Goal: Check status

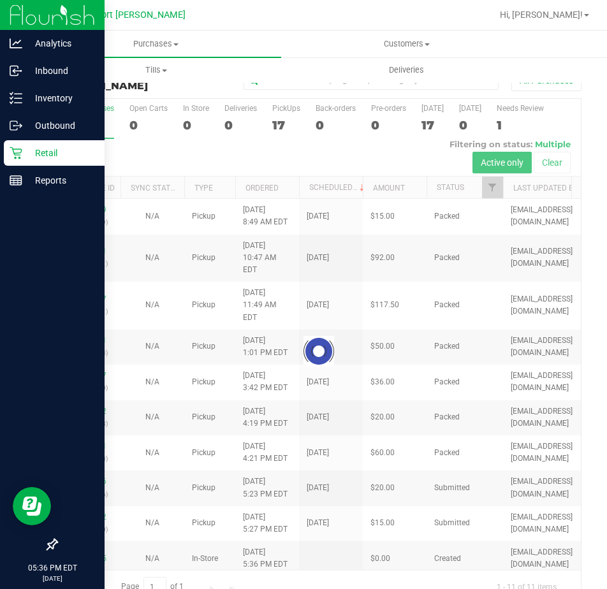
click at [39, 156] on p "Retail" at bounding box center [60, 152] width 76 height 15
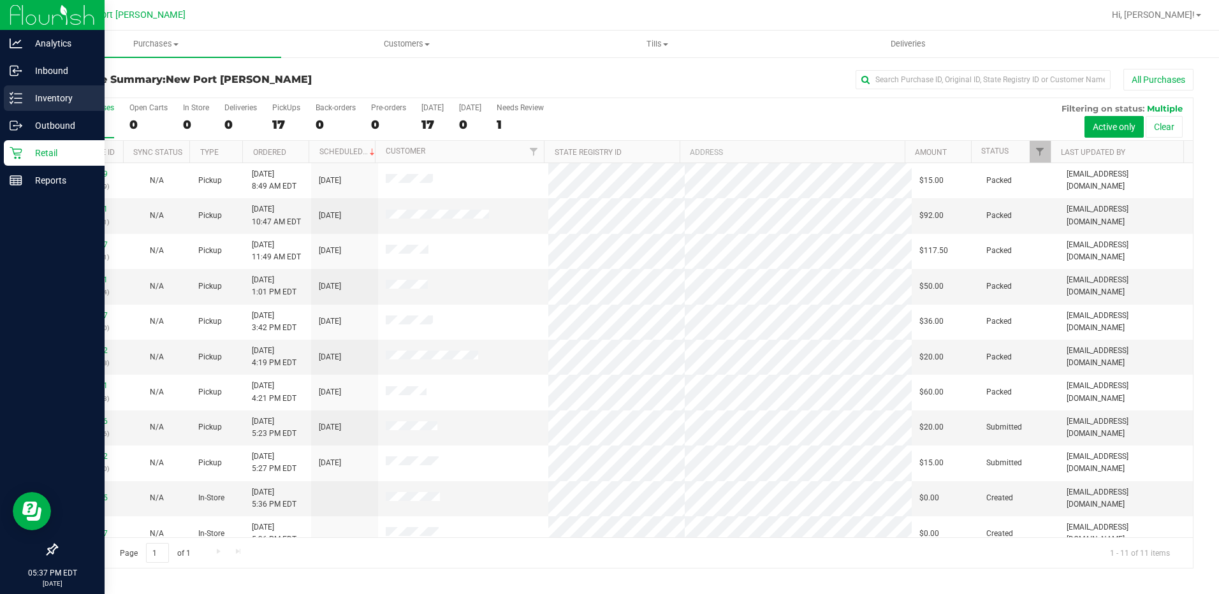
click at [34, 101] on p "Inventory" at bounding box center [60, 98] width 76 height 15
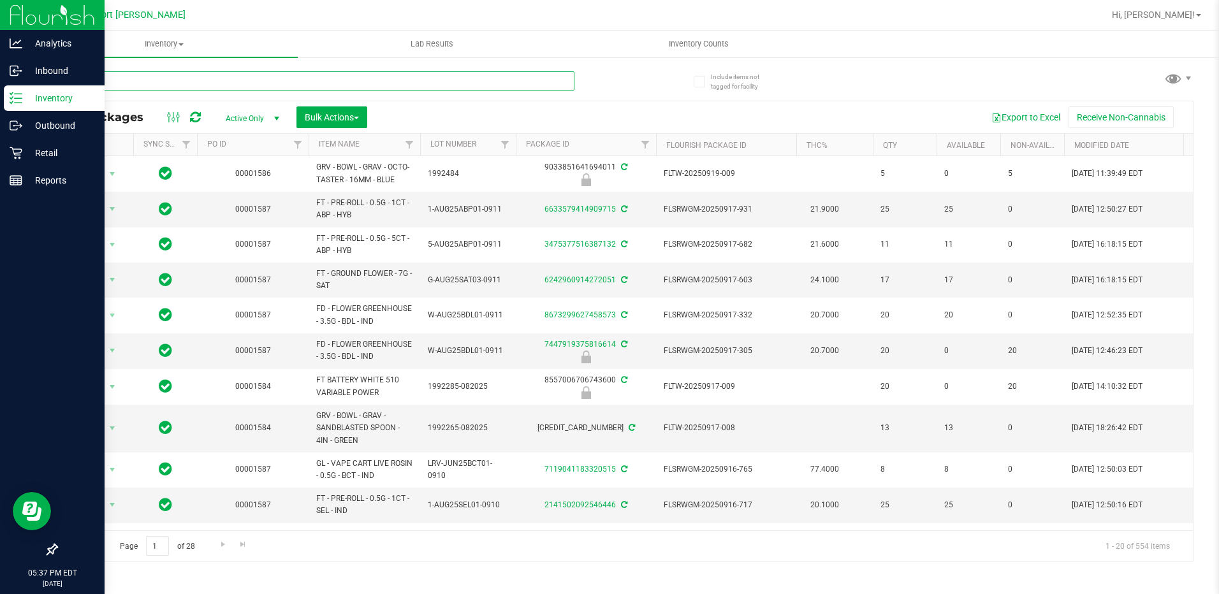
click at [145, 80] on input "text" at bounding box center [315, 80] width 518 height 19
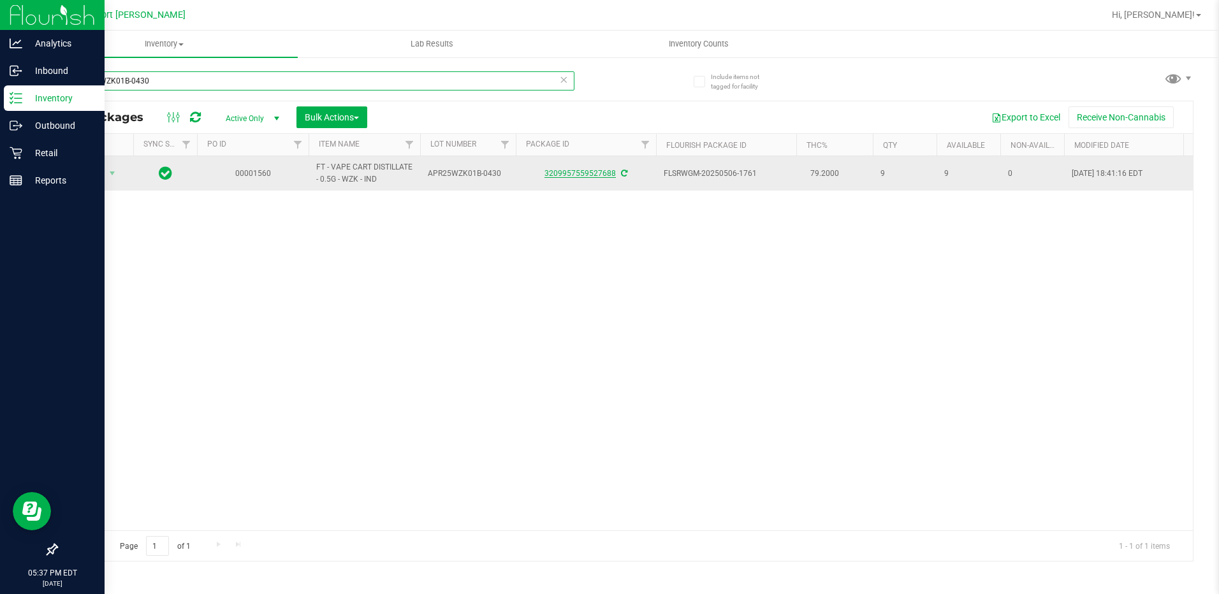
type input "APR25WZK01B-0430"
click at [597, 175] on link "3209957559527688" at bounding box center [579, 173] width 71 height 9
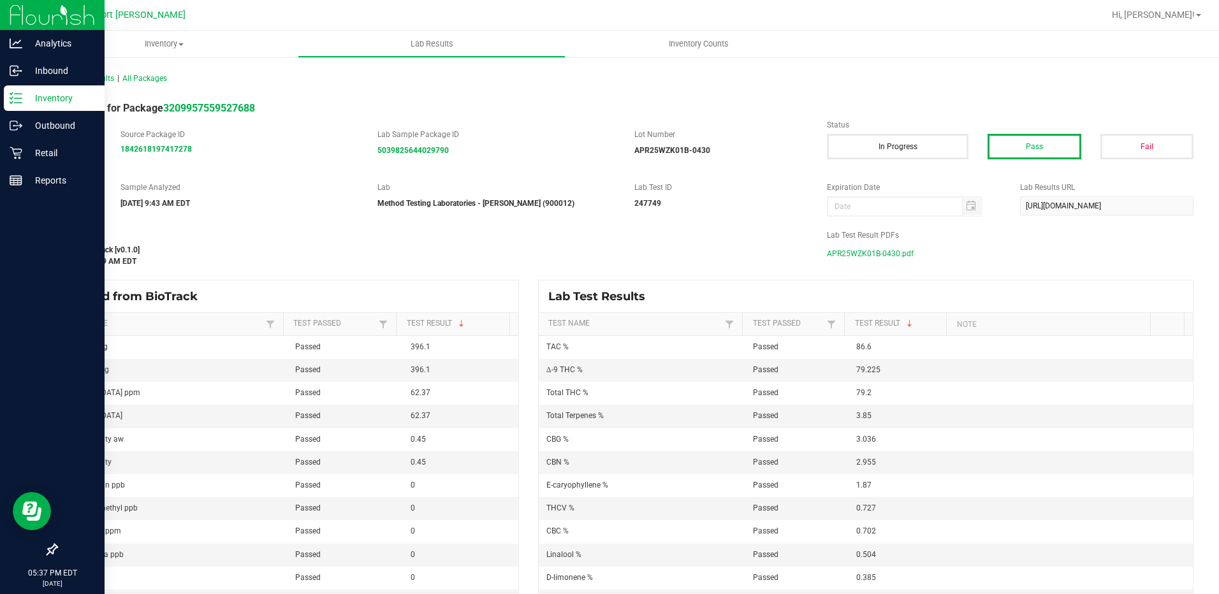
click at [606, 252] on span "APR25WZK01B-0430.pdf" at bounding box center [870, 253] width 87 height 19
click at [18, 93] on icon at bounding box center [16, 98] width 13 height 13
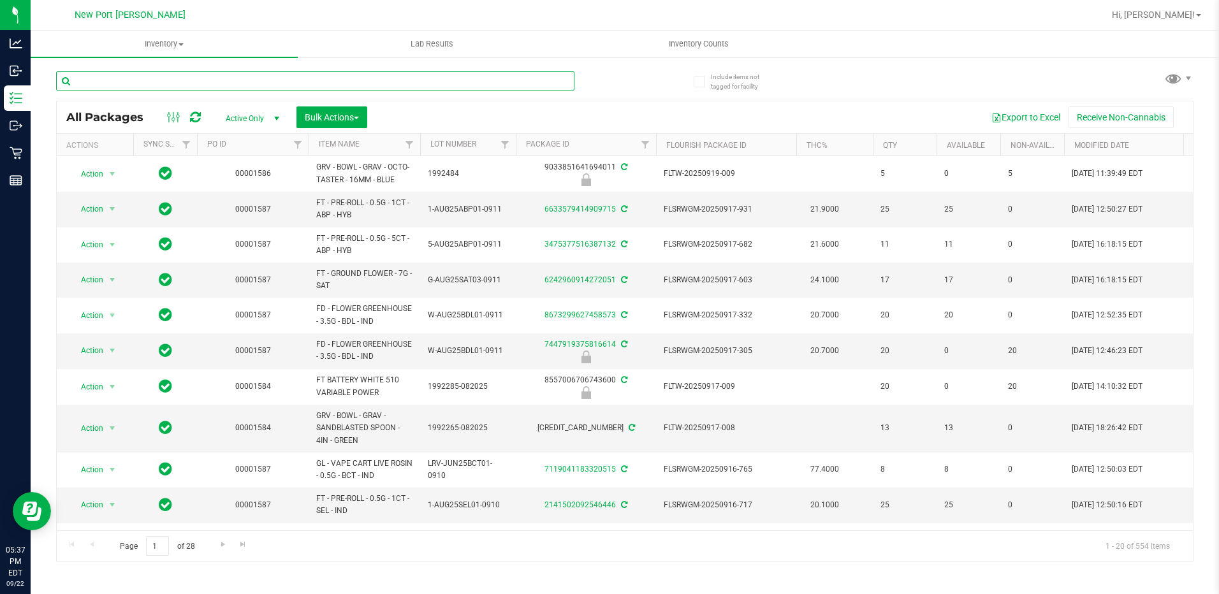
click at [134, 87] on input "text" at bounding box center [315, 80] width 518 height 19
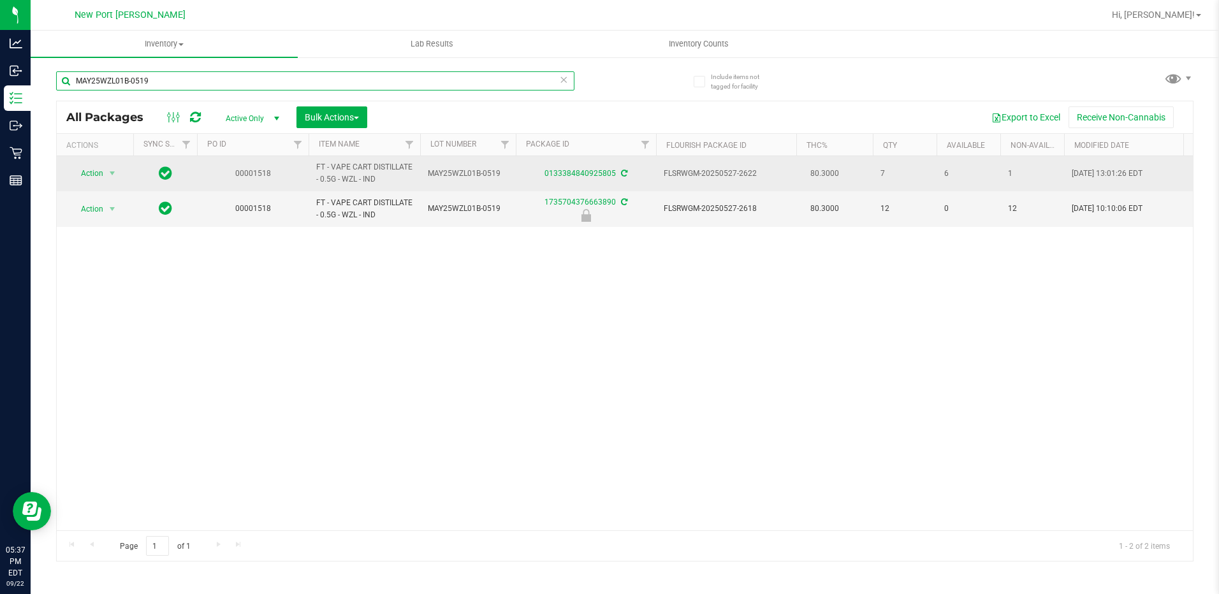
type input "MAY25WZL01B-0519"
click at [586, 166] on td "0133384840925805" at bounding box center [586, 173] width 140 height 35
click at [586, 173] on link "0133384840925805" at bounding box center [579, 173] width 71 height 9
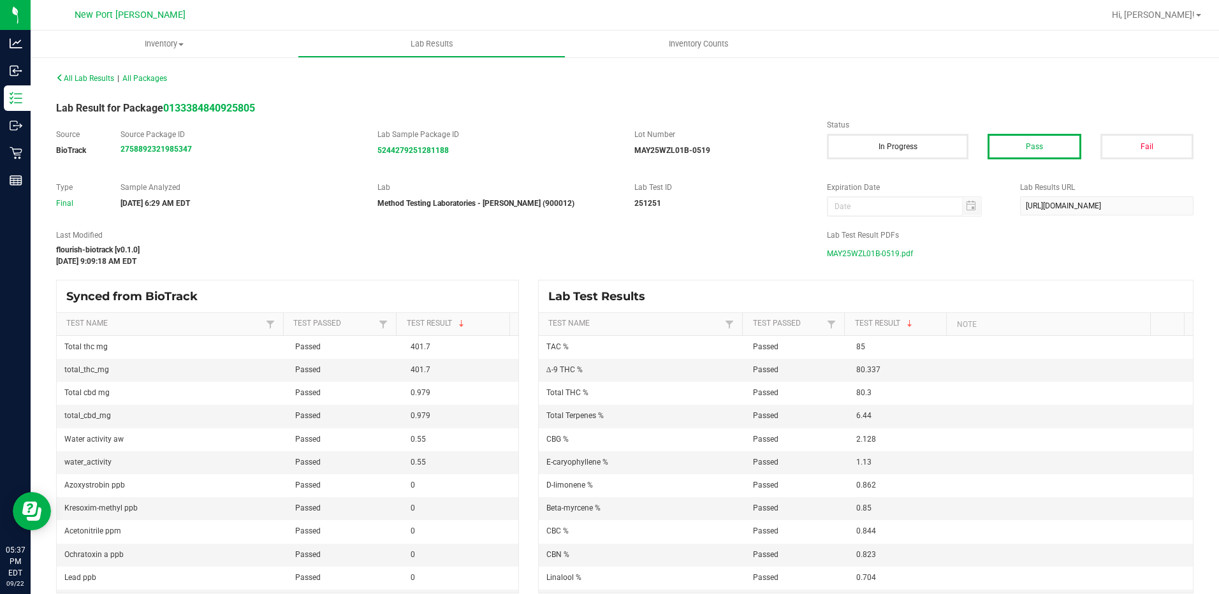
click at [606, 248] on span "MAY25WZL01B-0519.pdf" at bounding box center [870, 253] width 86 height 19
